Goal: Transaction & Acquisition: Book appointment/travel/reservation

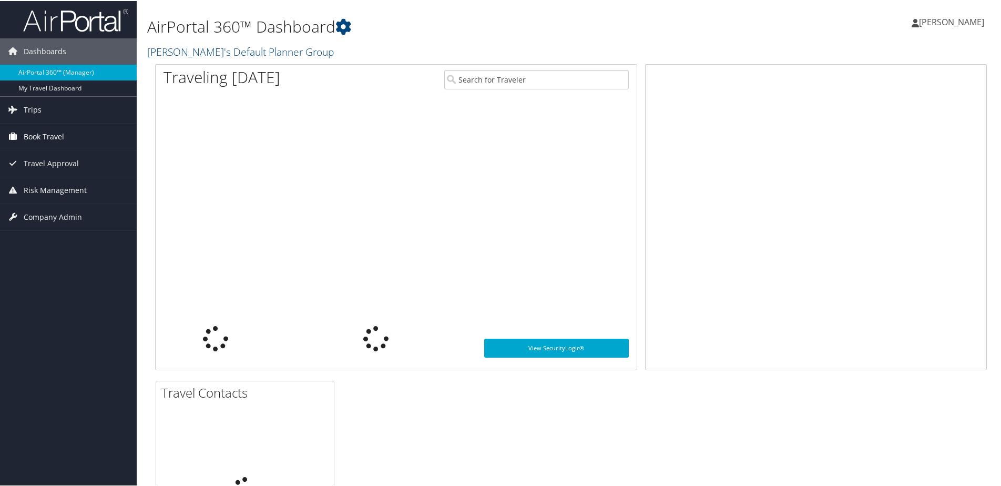
click at [44, 138] on span "Book Travel" at bounding box center [44, 135] width 40 height 26
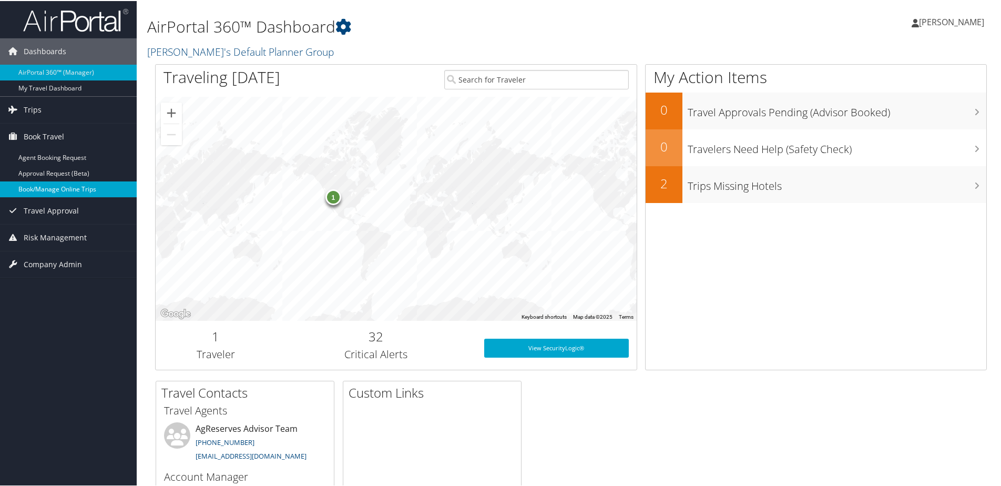
click at [56, 187] on link "Book/Manage Online Trips" at bounding box center [68, 188] width 137 height 16
